Goal: Book appointment/travel/reservation

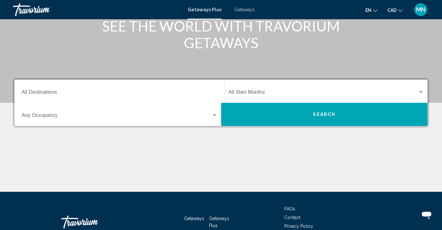
scroll to position [112, 0]
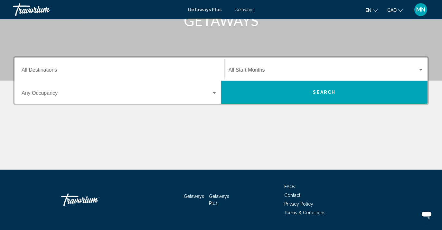
click at [72, 72] on input "Destination All Destinations" at bounding box center [120, 72] width 196 height 6
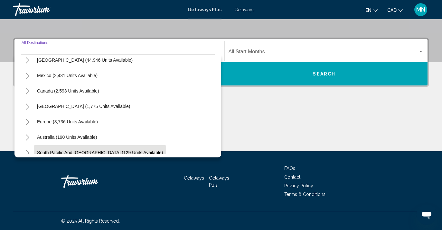
scroll to position [18, 0]
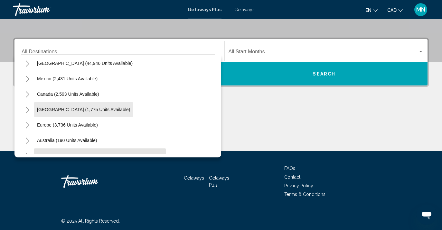
click at [88, 109] on span "[GEOGRAPHIC_DATA] (1,775 units available)" at bounding box center [83, 109] width 93 height 5
type input "**********"
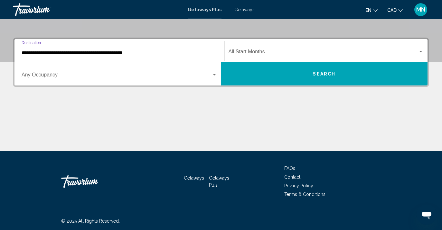
click at [71, 73] on span "Search widget" at bounding box center [117, 76] width 190 height 6
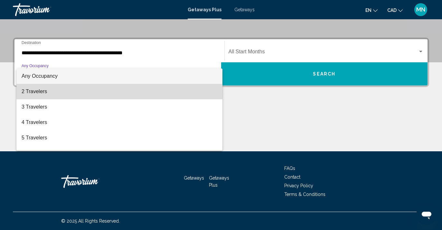
click at [69, 94] on span "2 Travelers" at bounding box center [120, 91] width 196 height 15
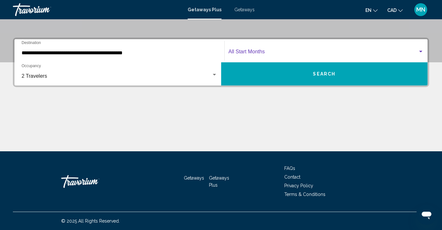
click at [274, 52] on span "Search widget" at bounding box center [323, 53] width 190 height 6
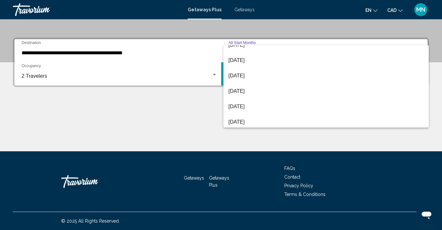
scroll to position [86, 0]
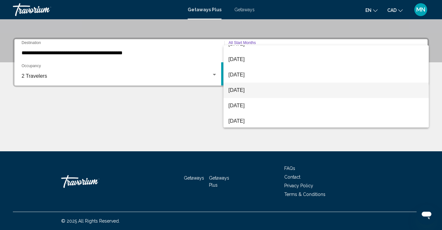
click at [260, 90] on span "[DATE]" at bounding box center [325, 90] width 195 height 15
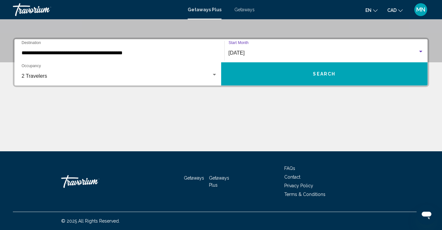
click at [301, 69] on button "Search" at bounding box center [324, 73] width 207 height 23
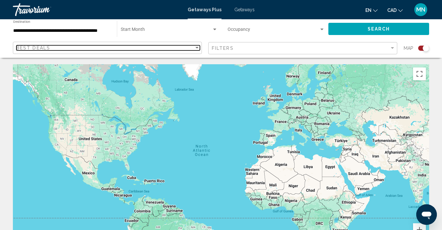
click at [190, 47] on div "Best Deals" at bounding box center [105, 47] width 178 height 5
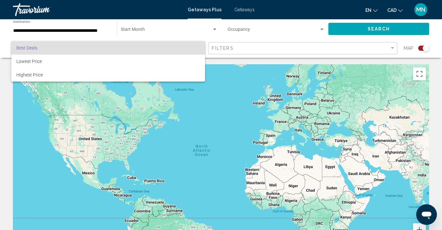
click at [190, 47] on span "Best Deals" at bounding box center [107, 48] width 183 height 14
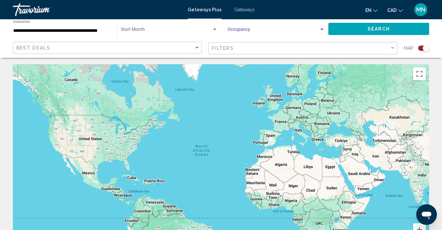
click at [238, 29] on span "Search widget" at bounding box center [272, 30] width 91 height 5
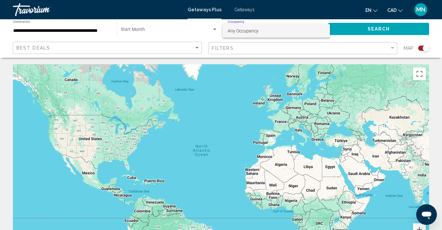
click at [241, 31] on span "Any Occupancy" at bounding box center [242, 30] width 31 height 5
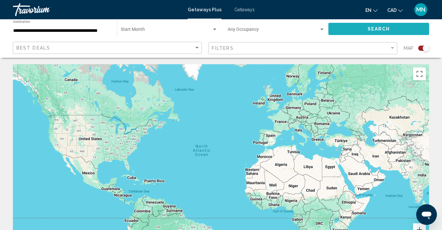
click at [361, 25] on button "Search" at bounding box center [378, 29] width 101 height 12
click at [157, 29] on span "Search widget" at bounding box center [166, 30] width 91 height 5
